Goal: Navigation & Orientation: Find specific page/section

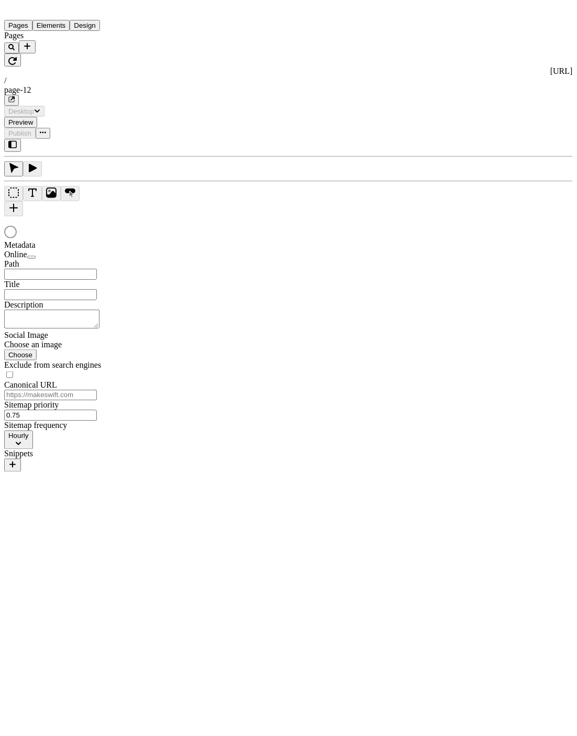
type input "/page-12"
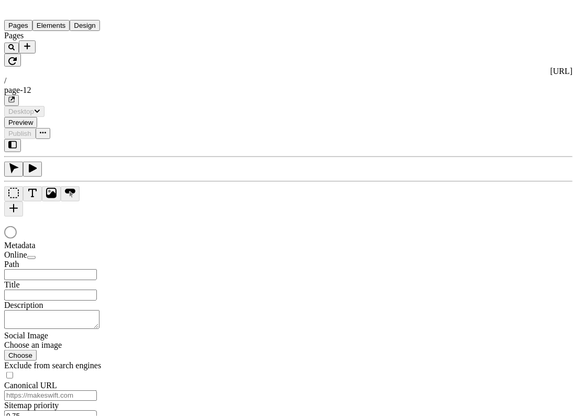
type input "/page-12"
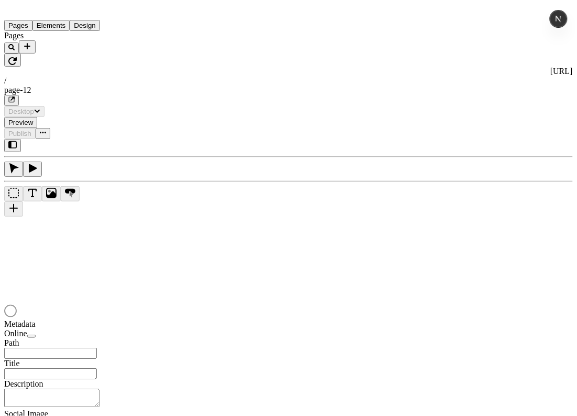
type input "/page-12"
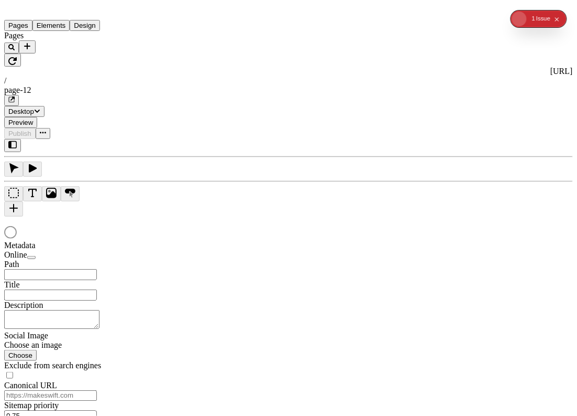
type input "/page-12"
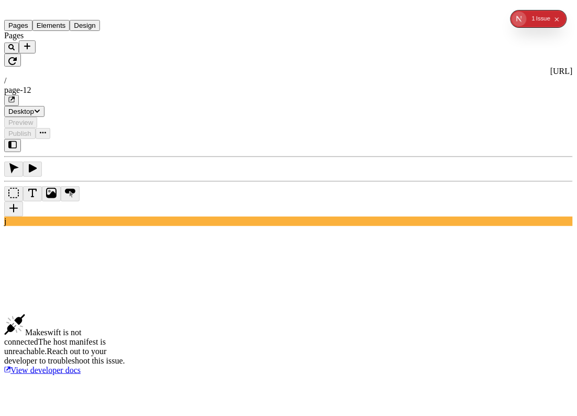
click at [17, 57] on icon "button" at bounding box center [12, 61] width 8 height 8
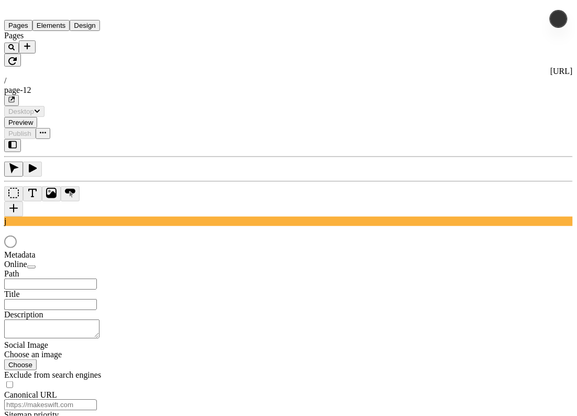
type input "/page-12"
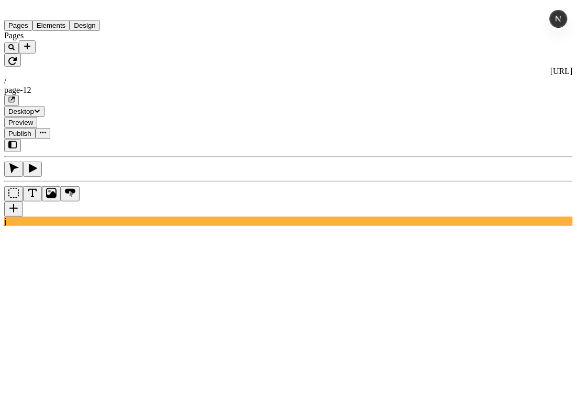
click at [124, 53] on div at bounding box center [67, 53] width 126 height 0
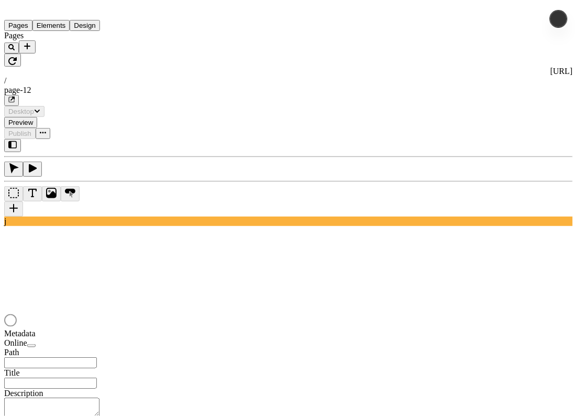
type input "/page-12"
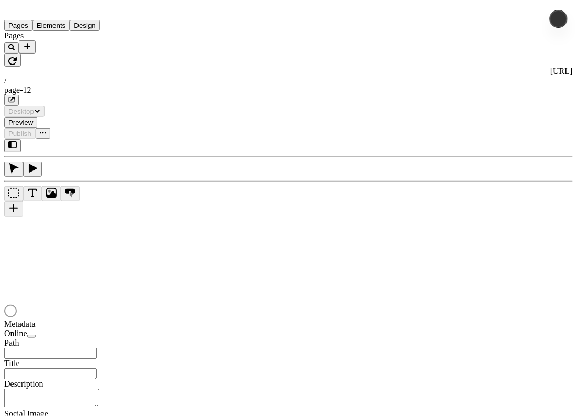
type input "/page-12"
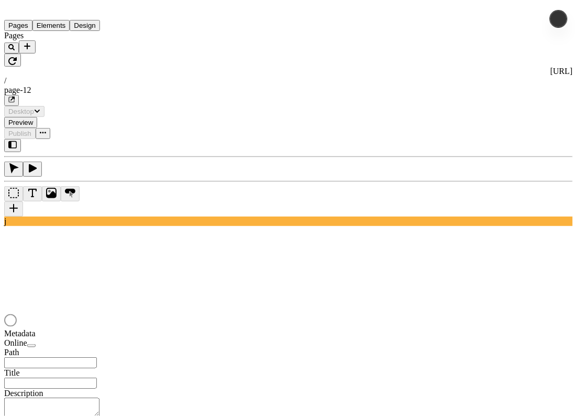
type input "/page-12"
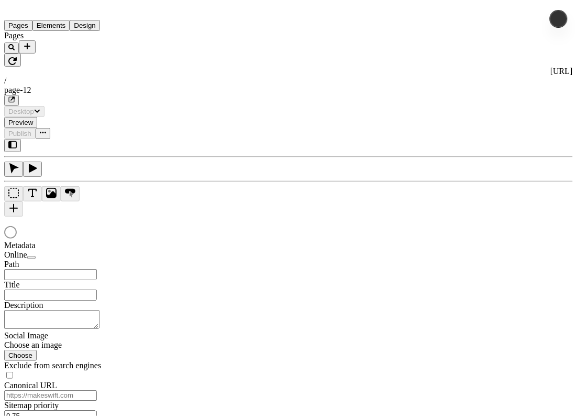
type input "/page-12"
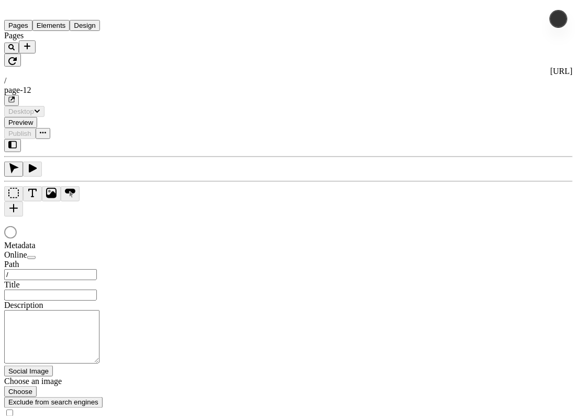
type input "/page-12"
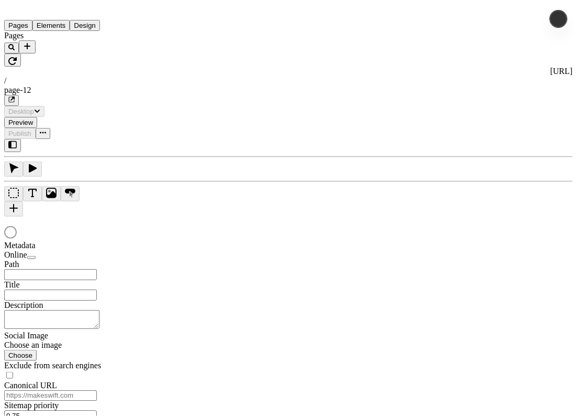
type input "/page-12"
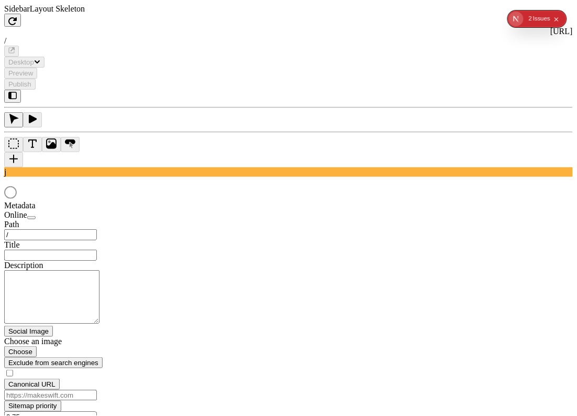
type input "/page-12"
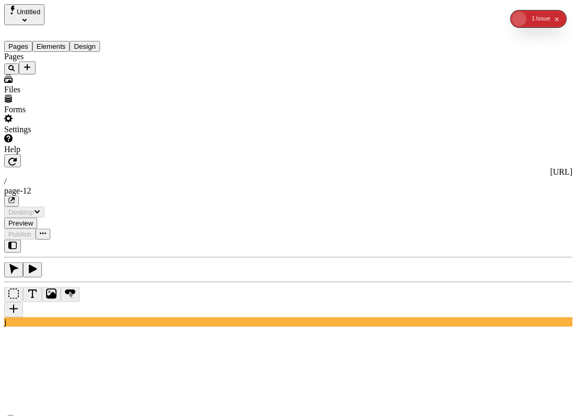
type input "/page-12"
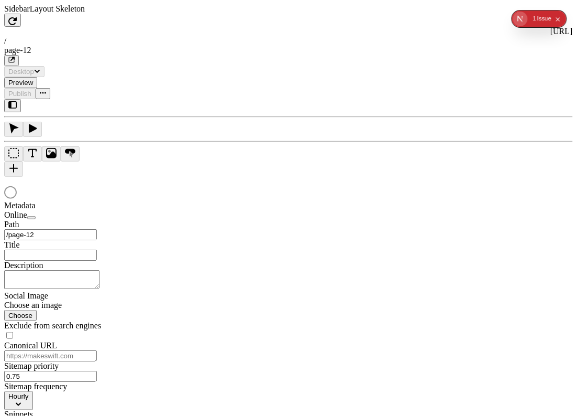
type input "/page-12"
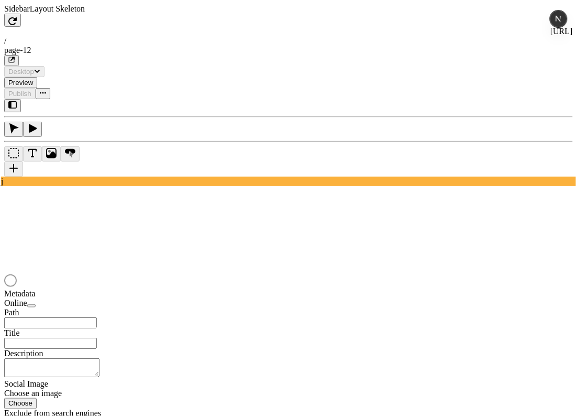
type input "/page-12"
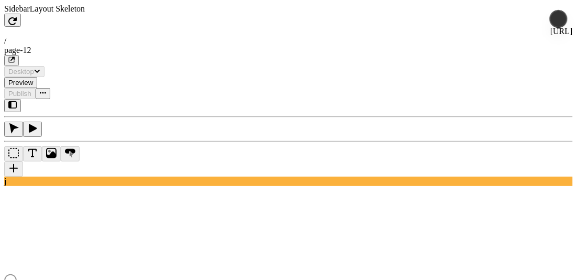
type input "/page-12"
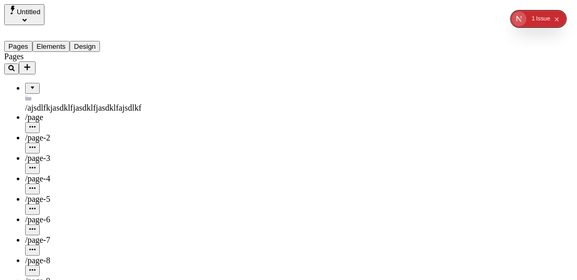
drag, startPoint x: 237, startPoint y: 280, endPoint x: 233, endPoint y: 313, distance: 33.8
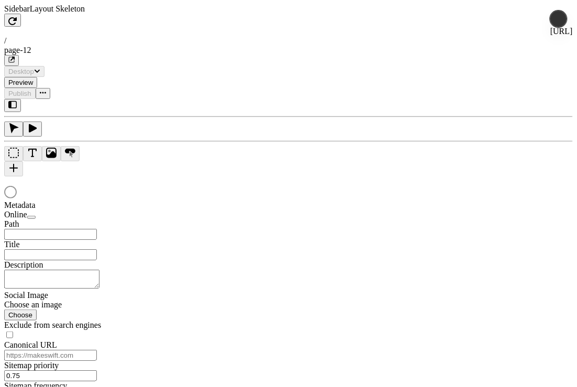
type input "/page-12"
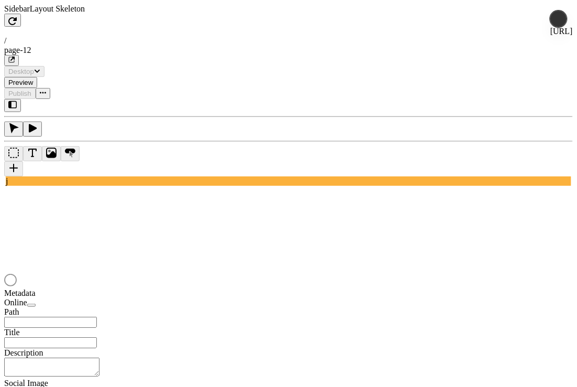
type input "/page-12"
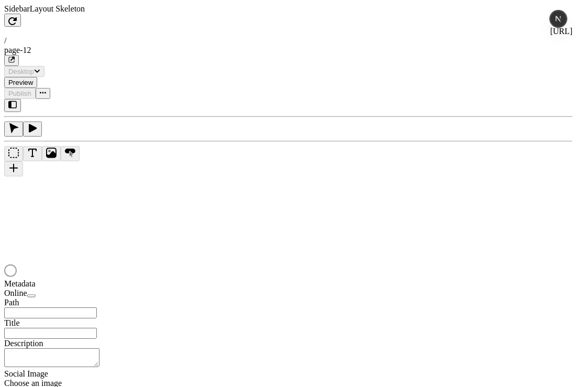
type input "/page-12"
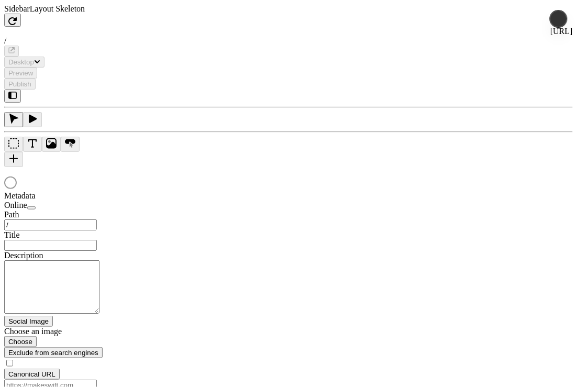
type input "/page-12"
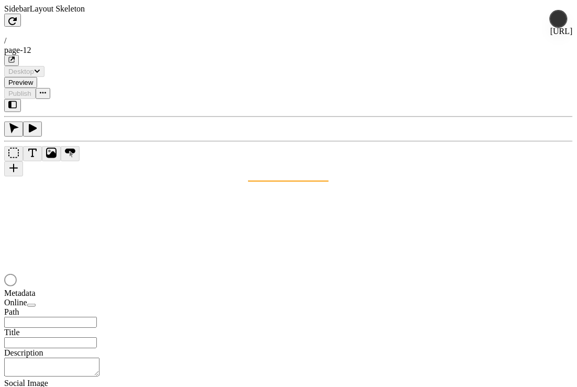
type input "/page-12"
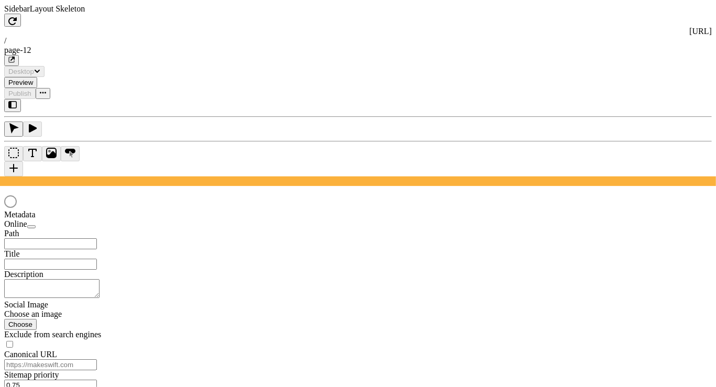
type input "/page-12"
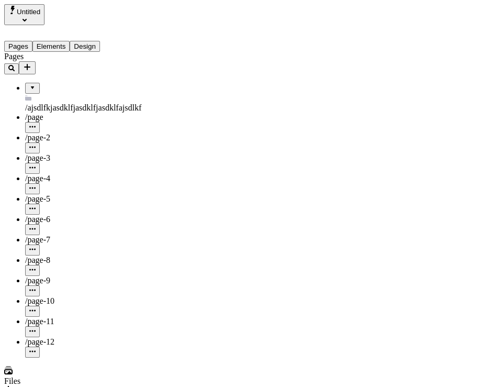
click at [83, 312] on div "Pages /ajsdlfkjasdklfjasdklfjasdklfajsdlkf /page /page-2 /page-3 /page-4 /page-…" at bounding box center [67, 205] width 126 height 306
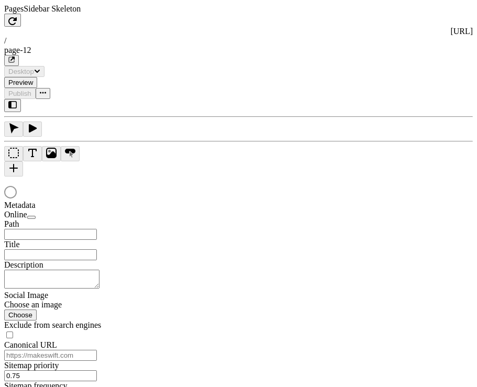
type input "/page-12"
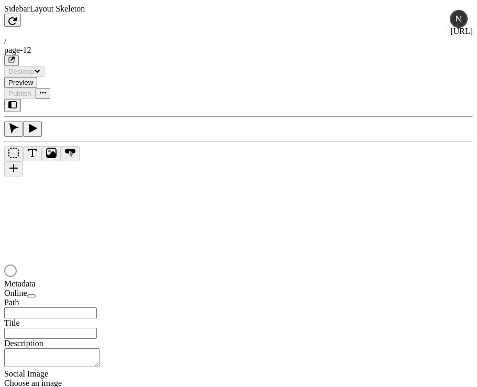
type input "/page-12"
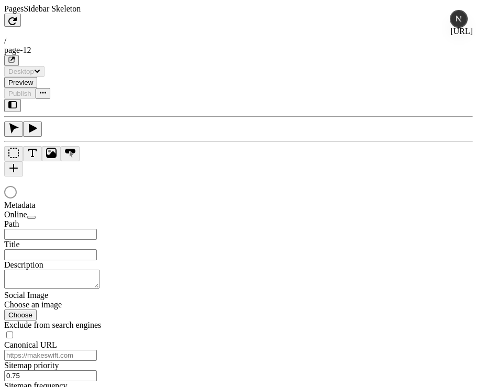
type input "/page-12"
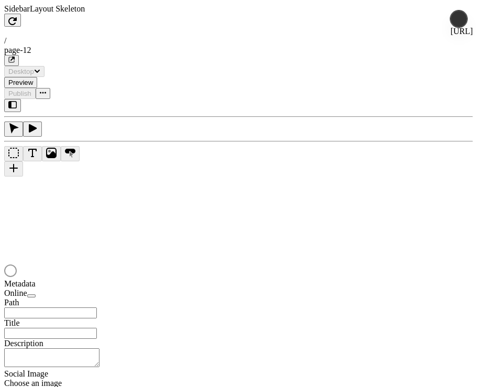
type input "/page-12"
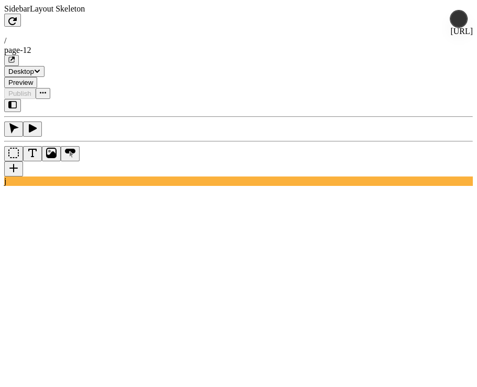
type input "/page-12"
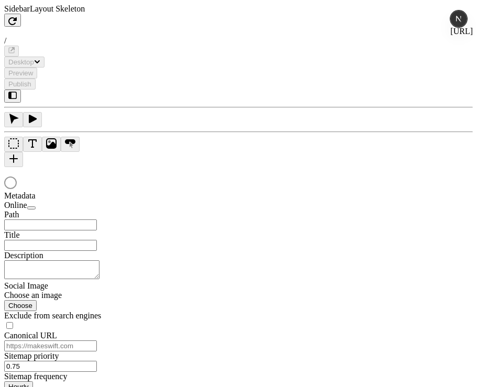
type input "/page-12"
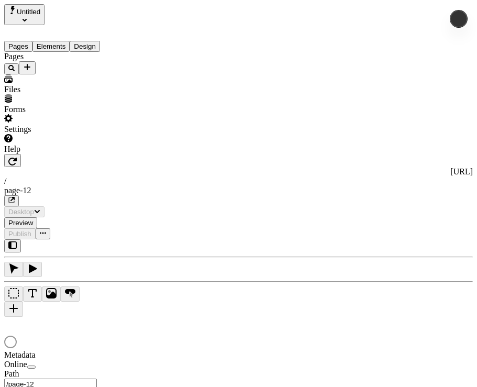
type input "/page-12"
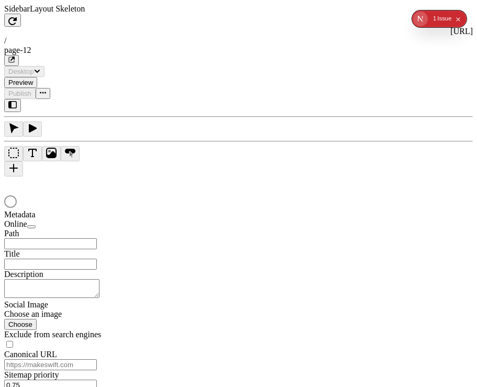
type input "/page-12"
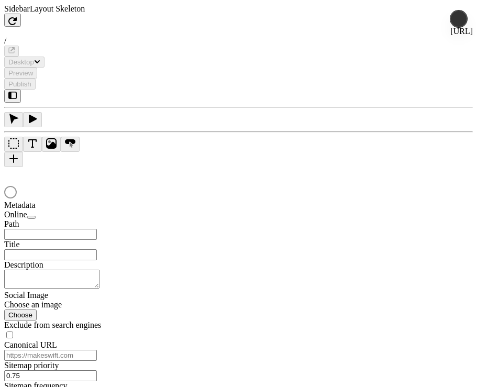
type input "/page-12"
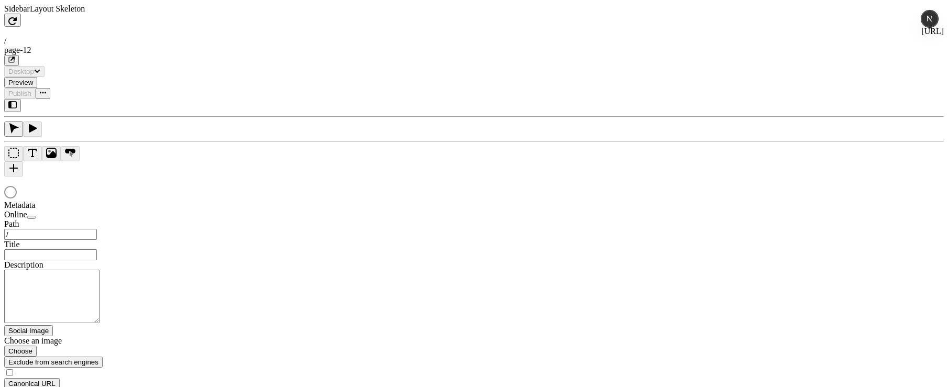
type input "/page-12"
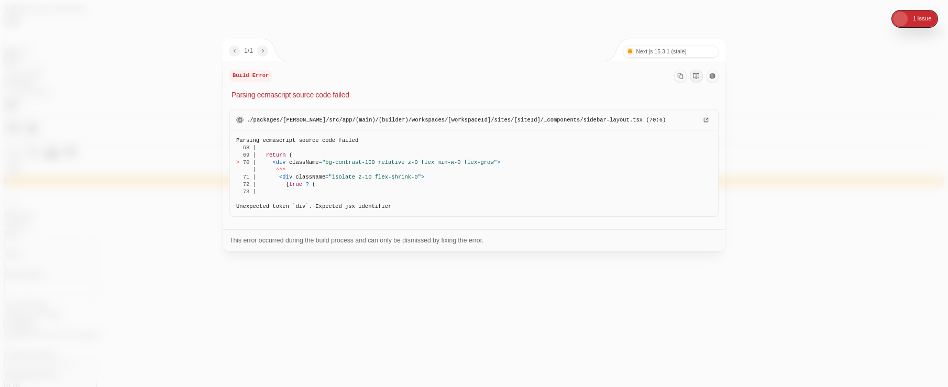
type input "/page-12"
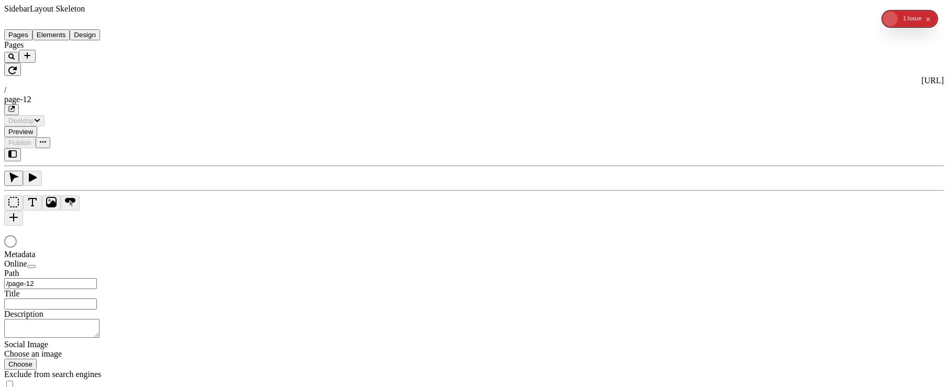
type input "/page-12"
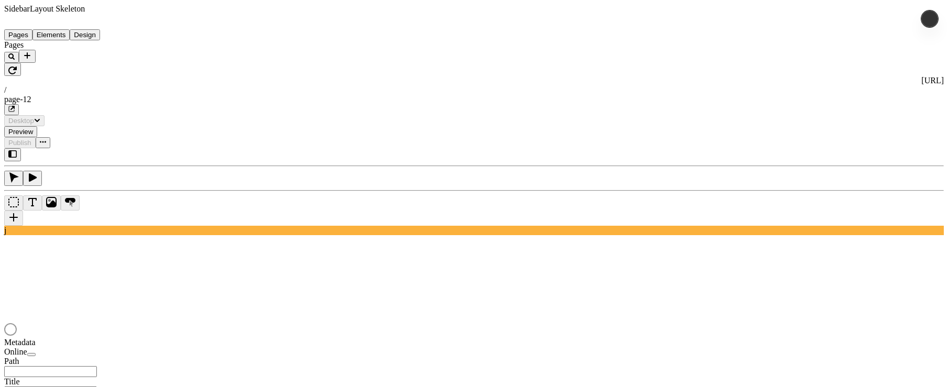
type input "/page-12"
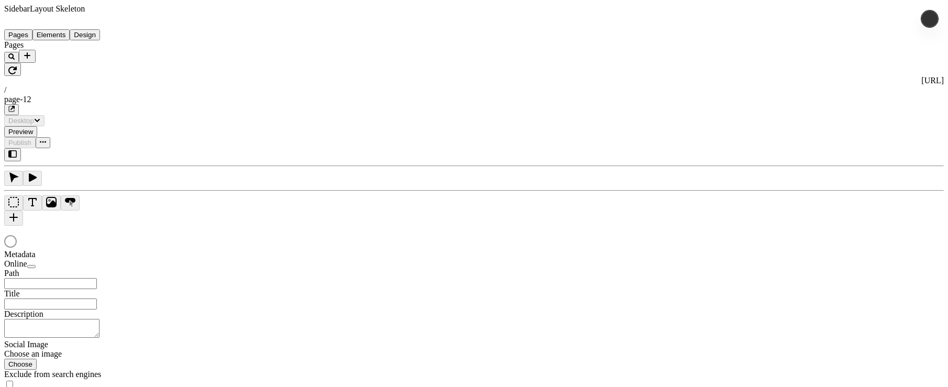
type input "/page-12"
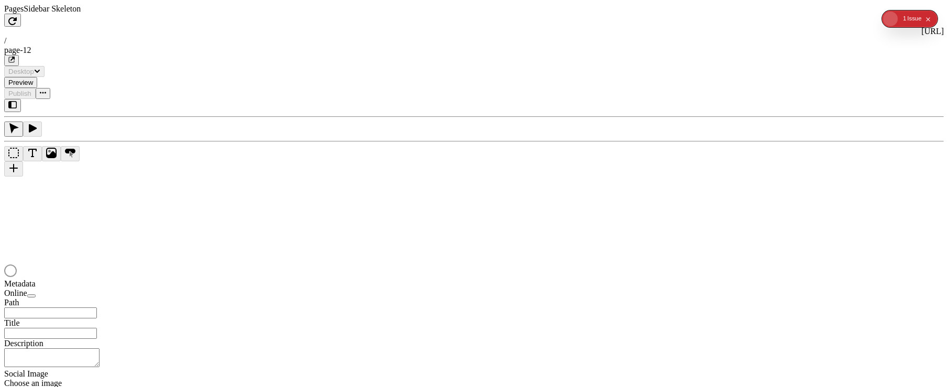
type input "/page-12"
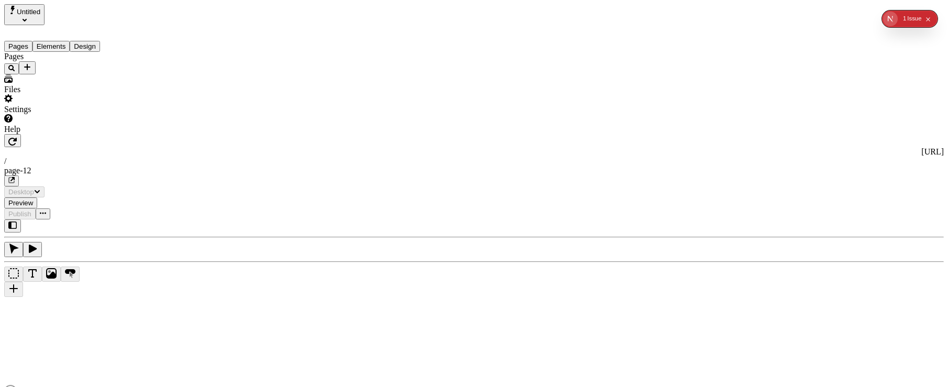
type input "/page-12"
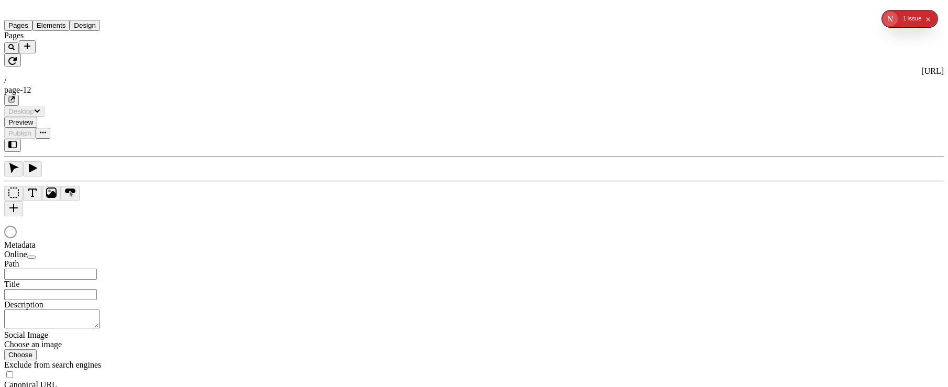
type input "/page-12"
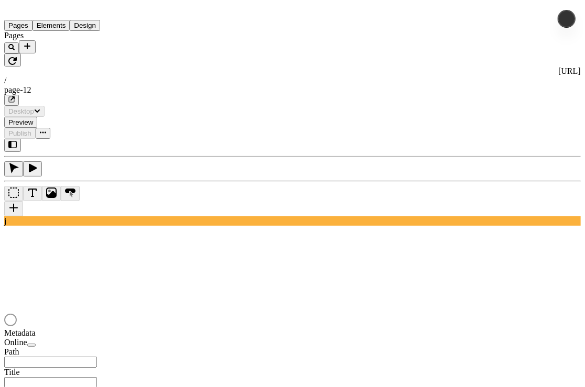
type input "/page-12"
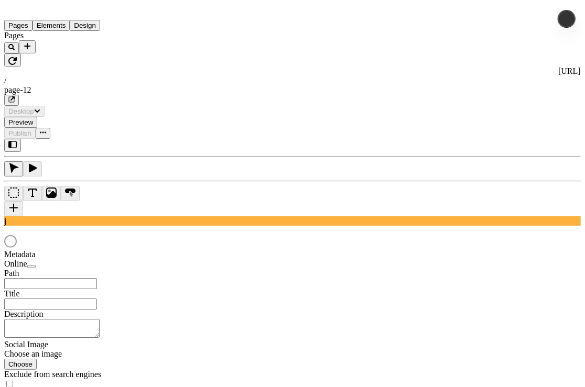
type input "/page-12"
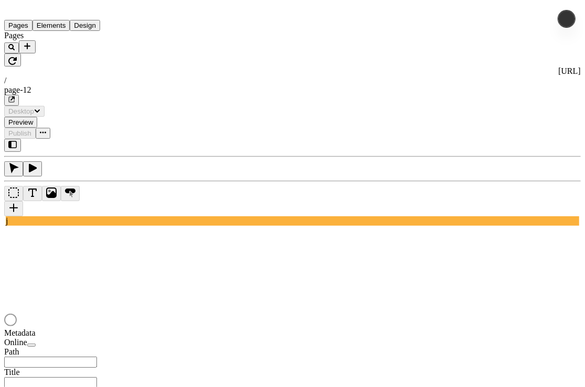
type input "/page-12"
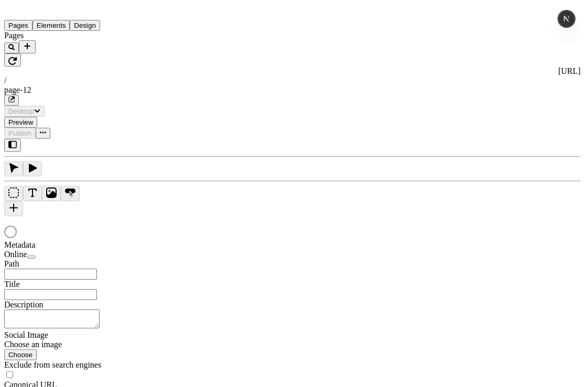
type input "/page-12"
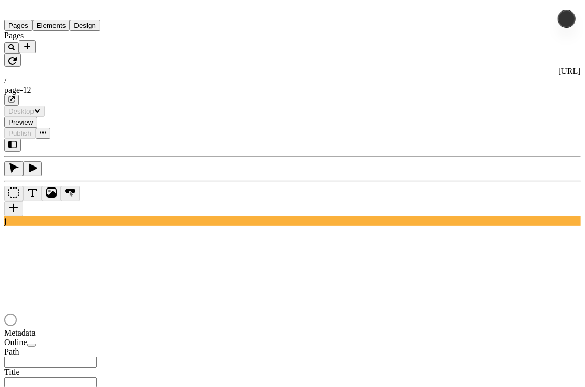
type input "/page-12"
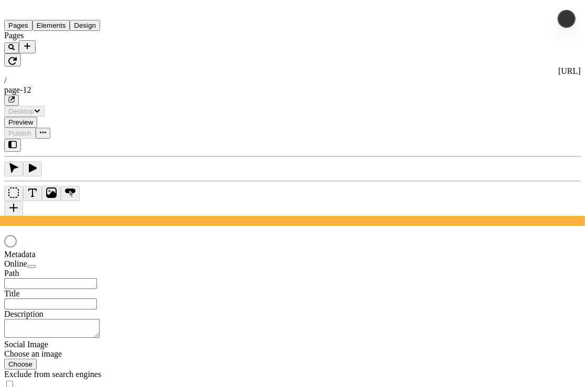
type input "/page-12"
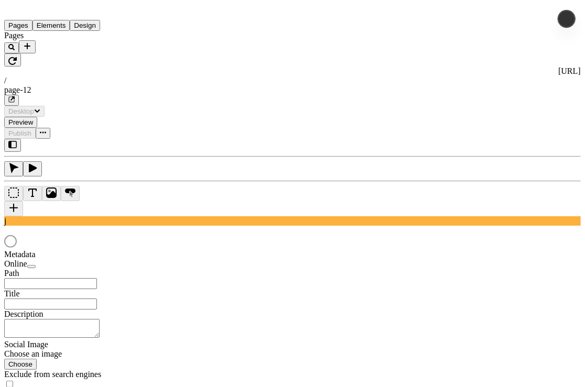
type input "/page-12"
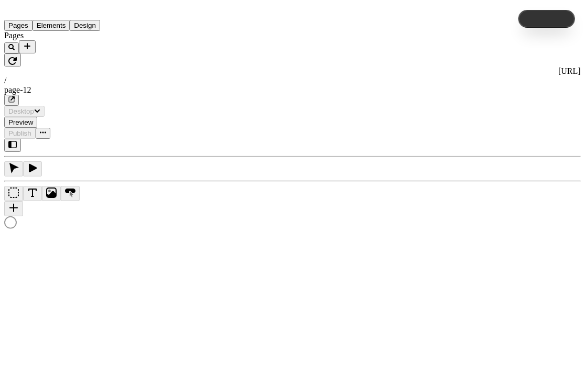
type input "/page-12"
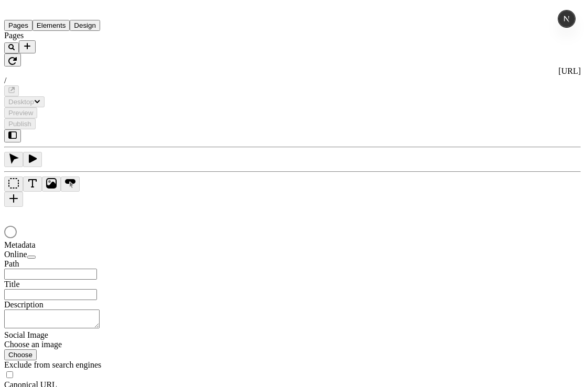
type input "/page-12"
